Goal: Information Seeking & Learning: Learn about a topic

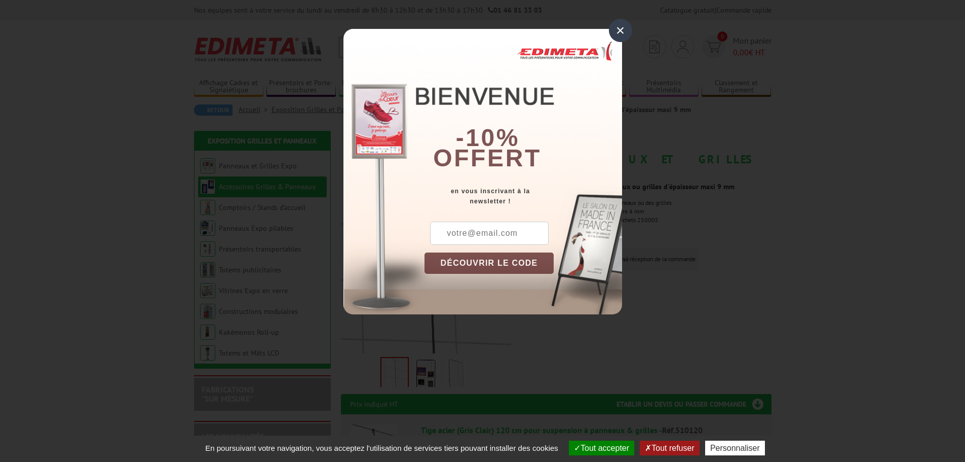
click at [617, 29] on div "×" at bounding box center [620, 30] width 23 height 23
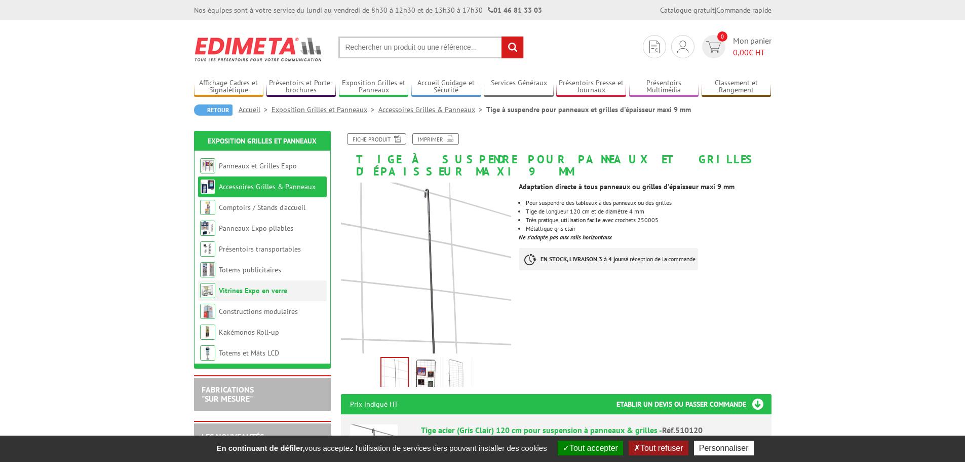
click at [246, 288] on link "Vitrines Expo en verre" at bounding box center [253, 290] width 68 height 9
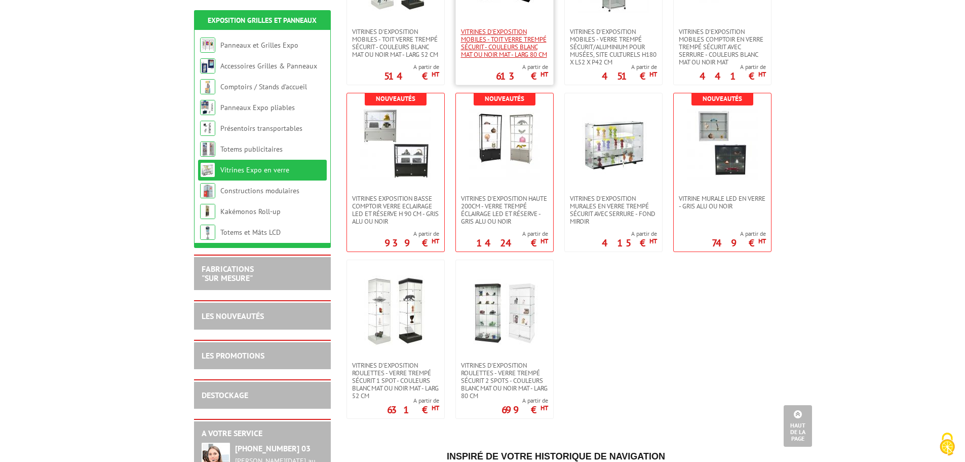
scroll to position [507, 0]
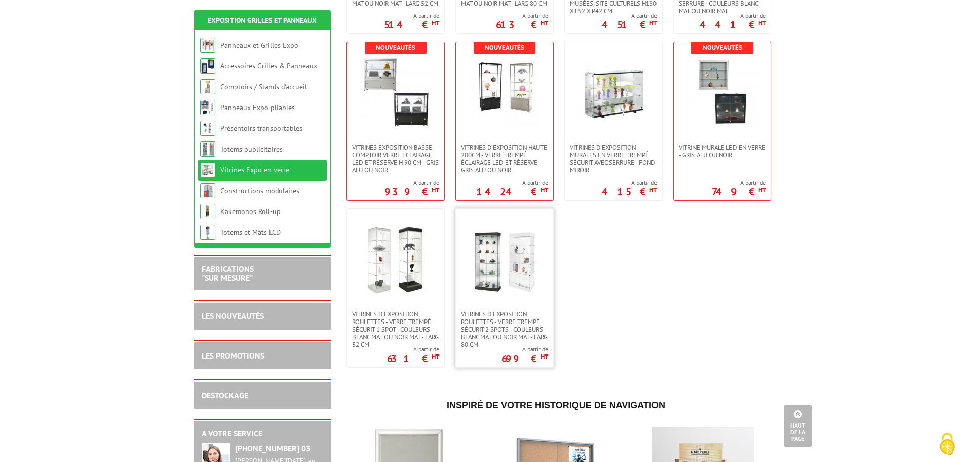
click at [480, 278] on img at bounding box center [504, 259] width 71 height 71
